Goal: Task Accomplishment & Management: Use online tool/utility

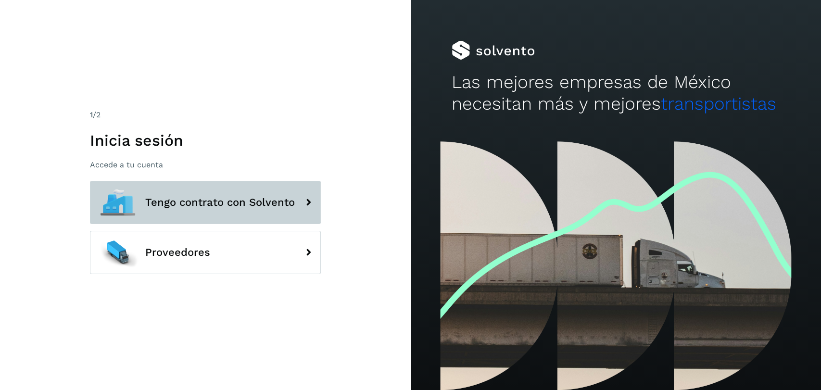
click at [217, 203] on span "Tengo contrato con Solvento" at bounding box center [220, 203] width 150 height 12
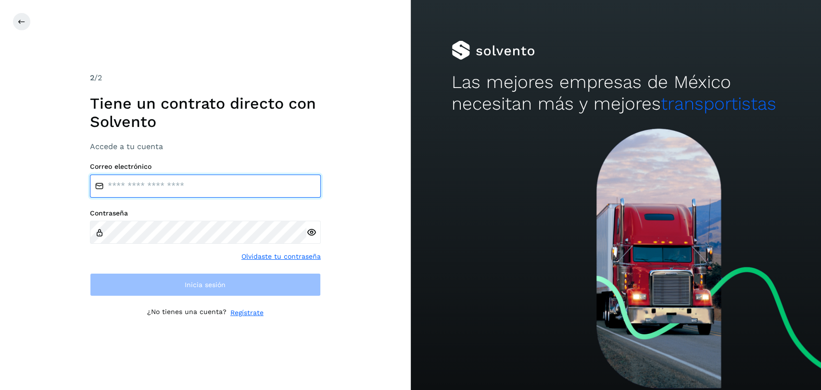
type input "**********"
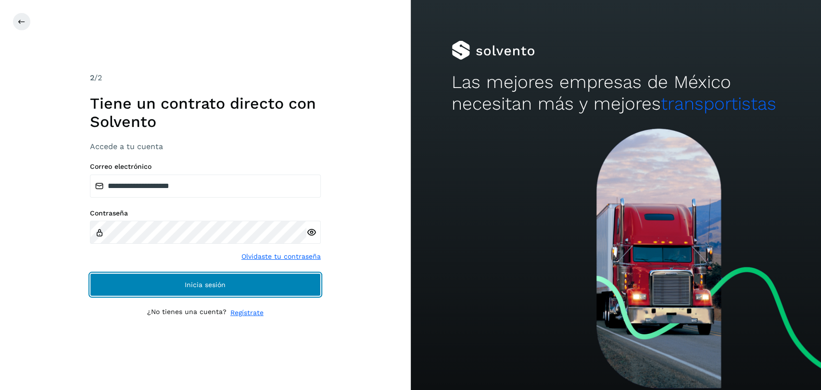
click at [191, 288] on span "Inicia sesión" at bounding box center [205, 285] width 41 height 7
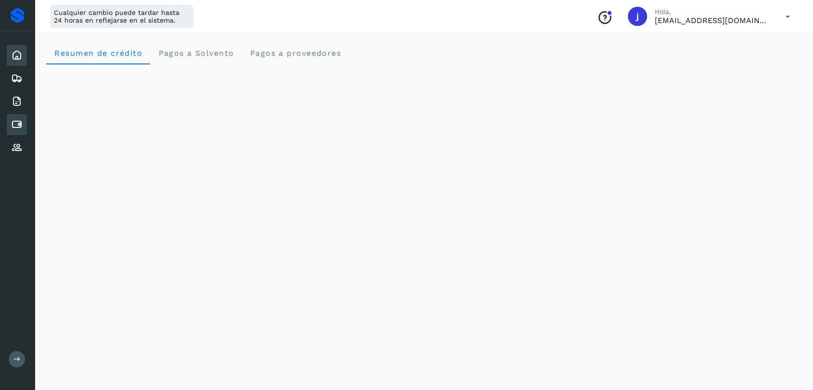
click at [19, 124] on icon at bounding box center [17, 125] width 12 height 12
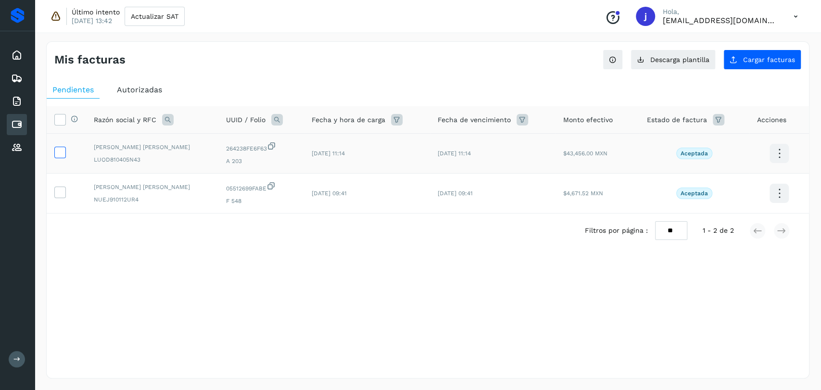
click at [65, 156] on label at bounding box center [60, 153] width 12 height 12
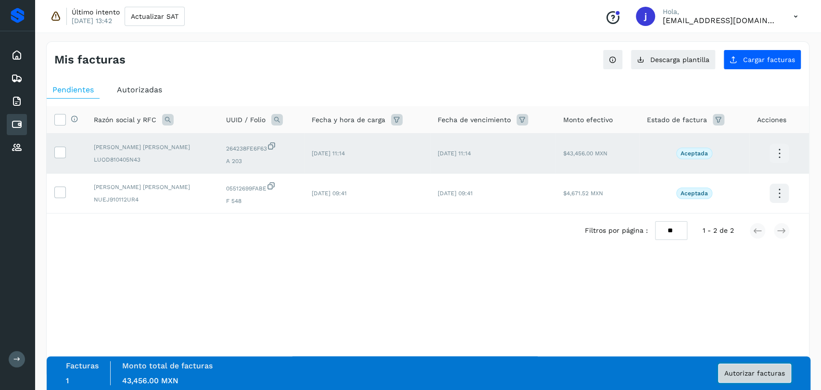
click at [738, 371] on span "Autorizar facturas" at bounding box center [755, 373] width 61 height 7
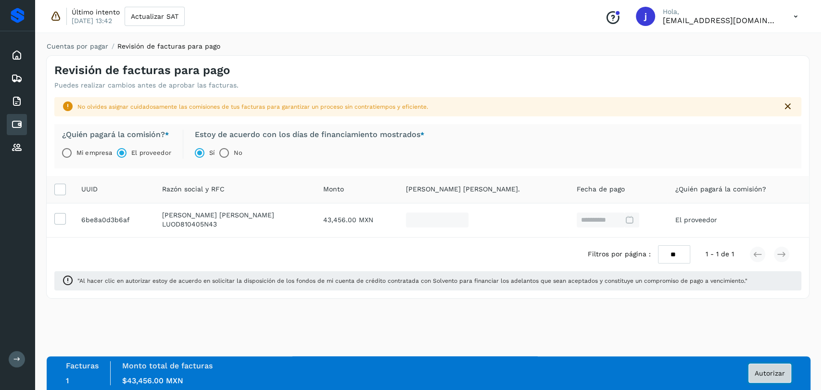
click at [768, 370] on span "Autorizar" at bounding box center [770, 373] width 30 height 7
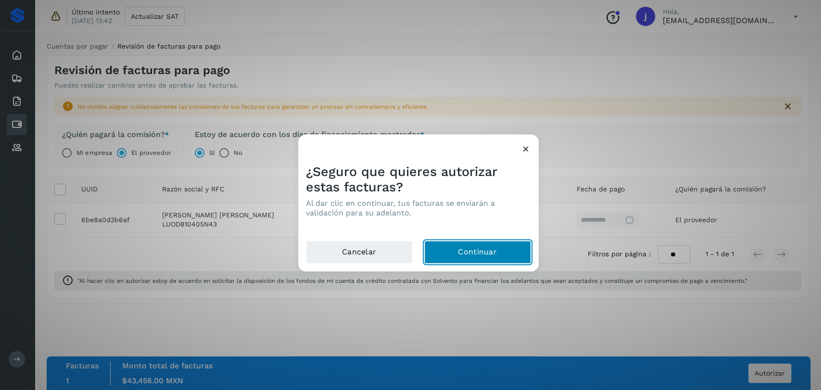
click at [486, 255] on button "Continuar" at bounding box center [477, 252] width 107 height 23
